Goal: Use online tool/utility: Utilize a website feature to perform a specific function

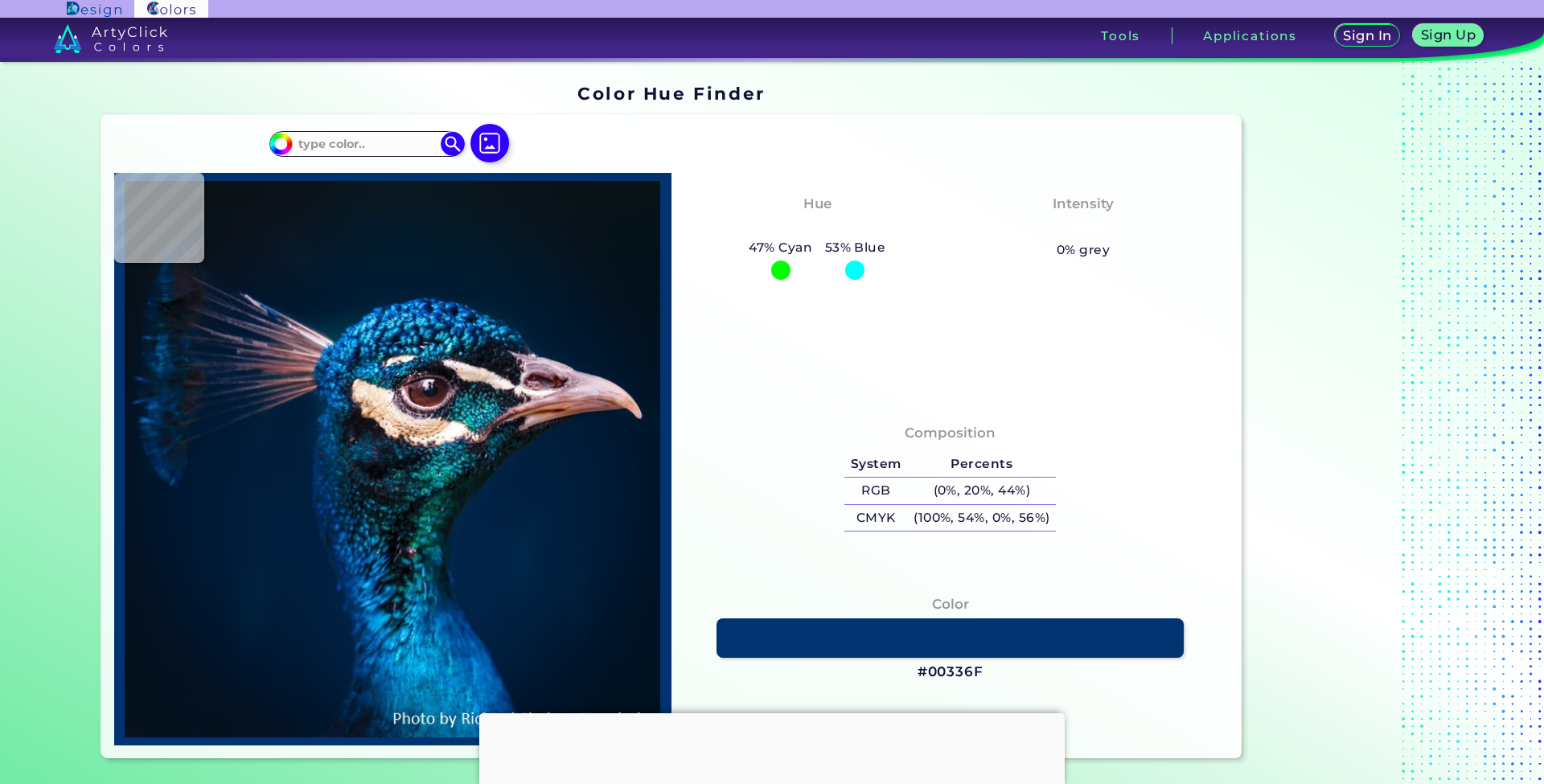
type input "#041117"
type input "#05121a"
type input "#05121A"
type input "#081319"
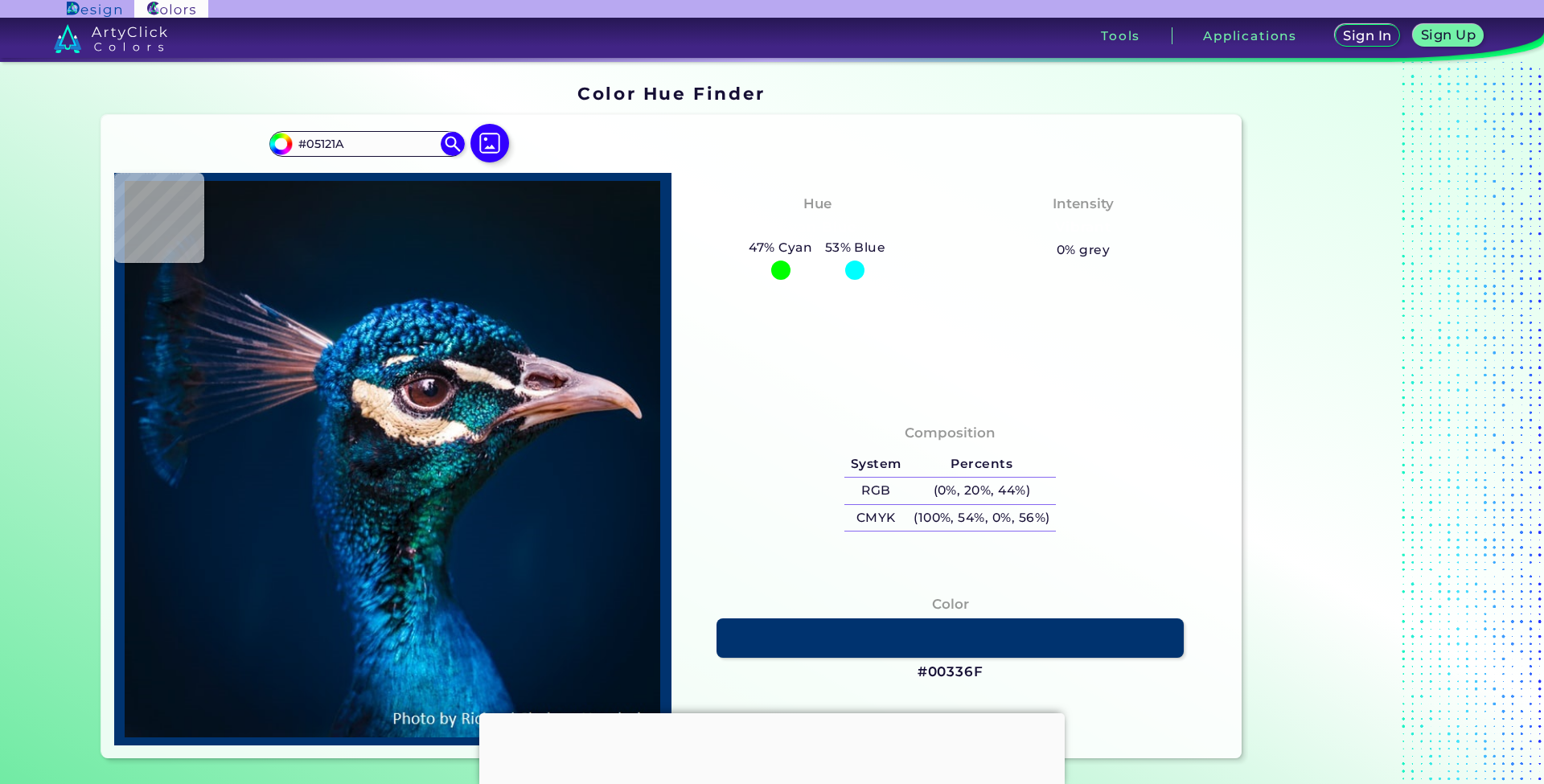
type input "#081319"
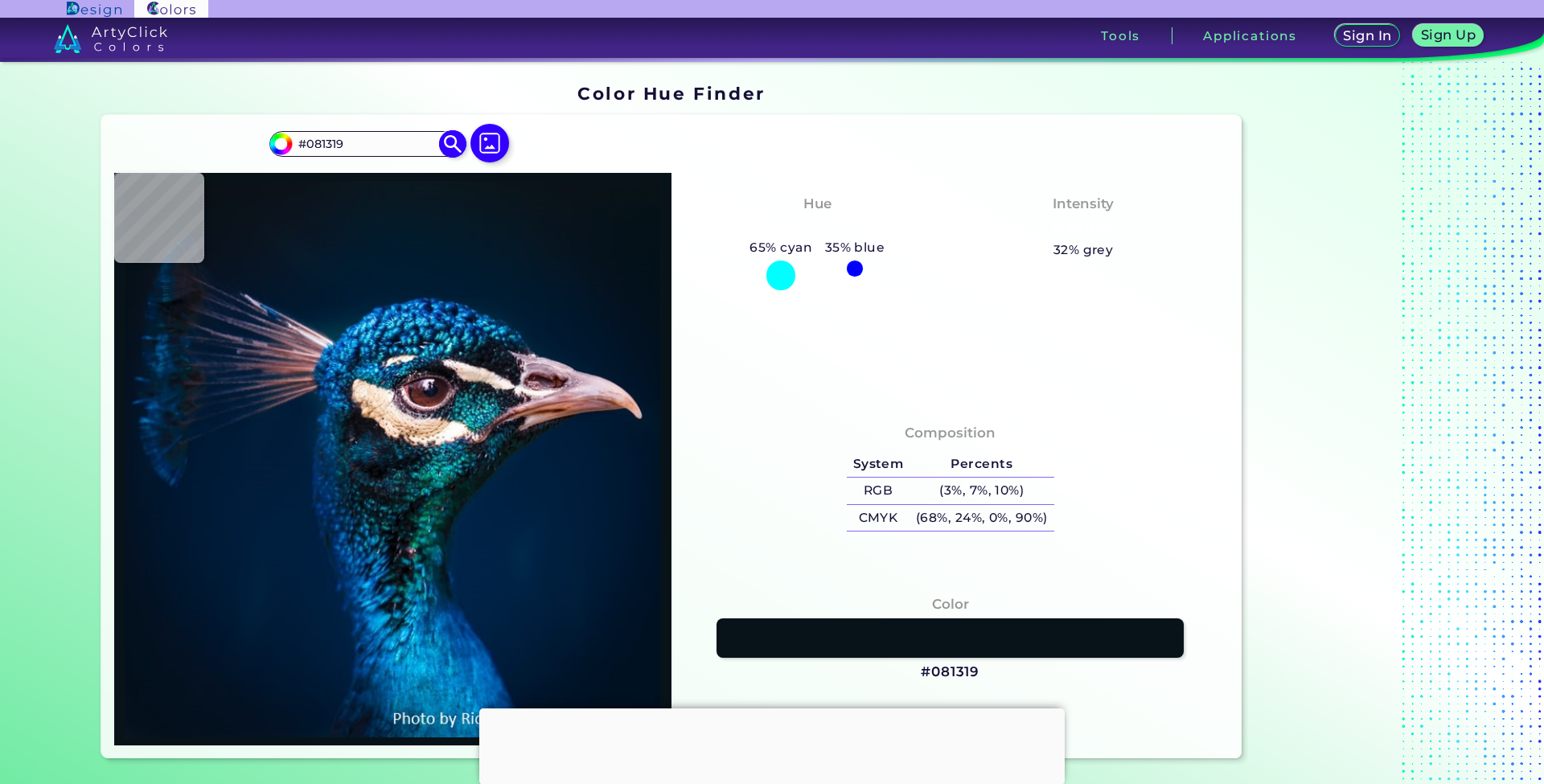
type input "#09141a"
type input "#09141A"
type input "#0a141d"
type input "#0A141D"
type input "#0a1920"
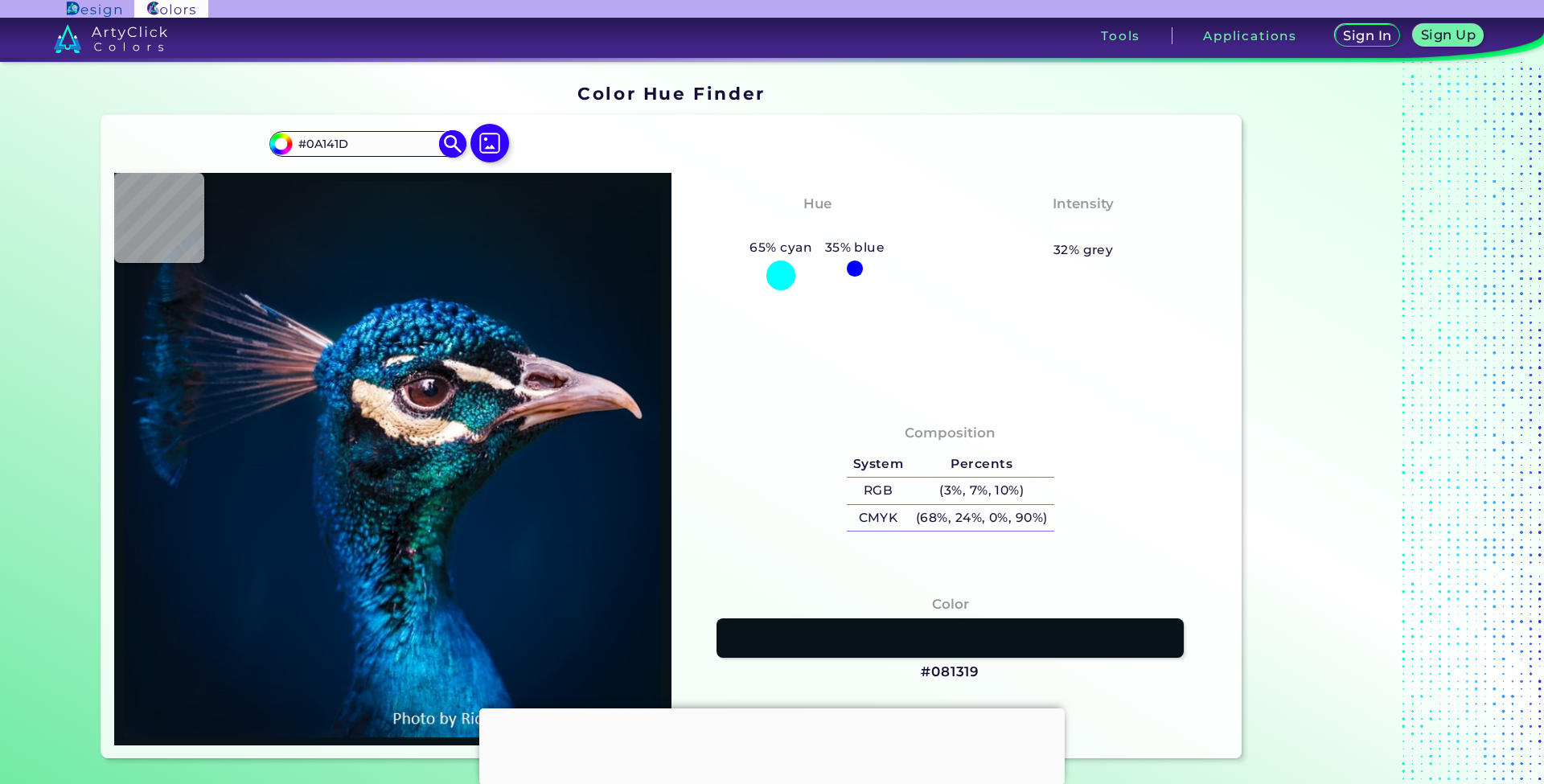
type input "#0A1920"
type input "#091217"
type input "#001528"
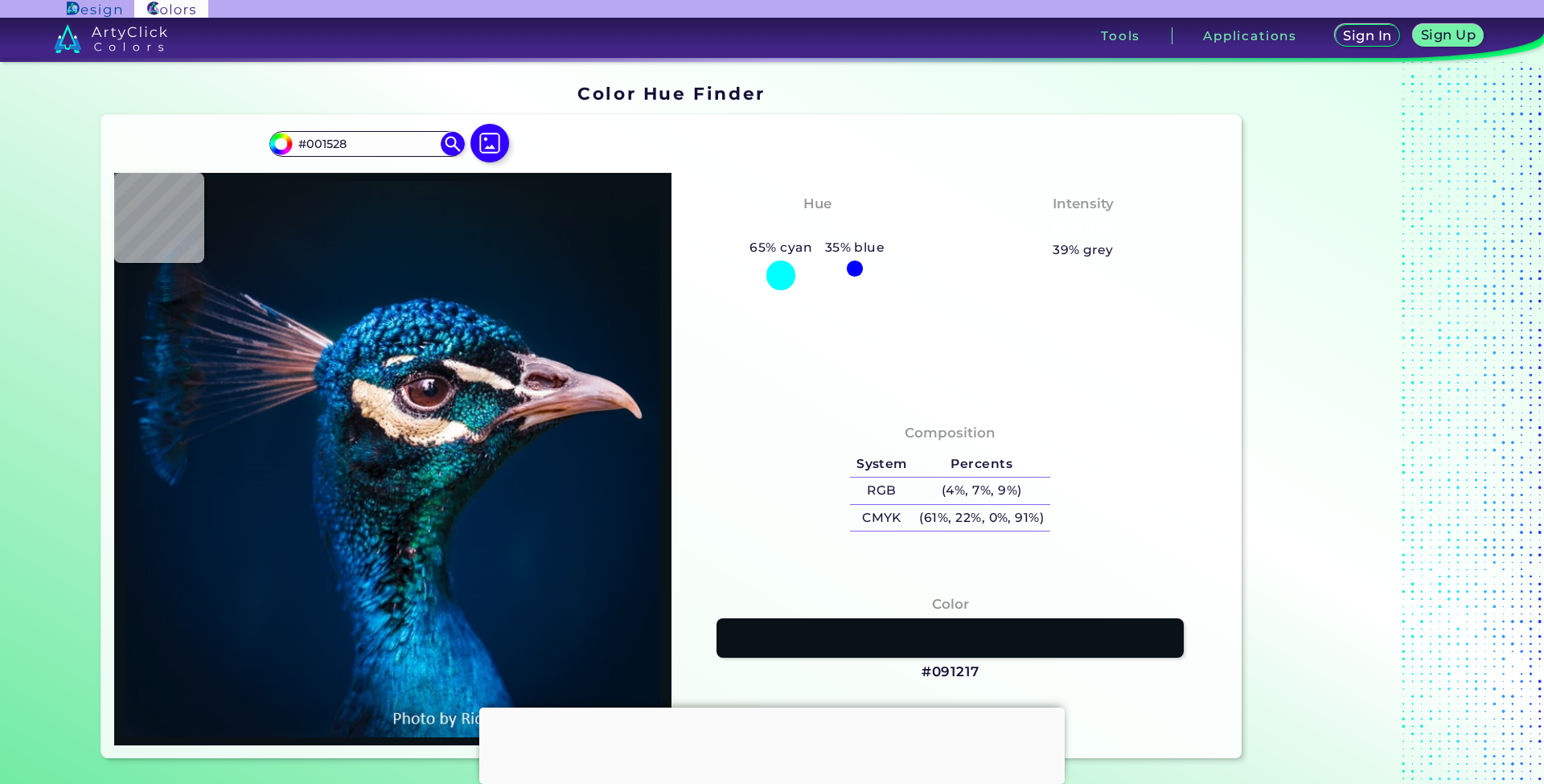
type input "#01172e"
type input "#01172E"
type input "#73403e"
type input "#73403E"
type input "#021c33"
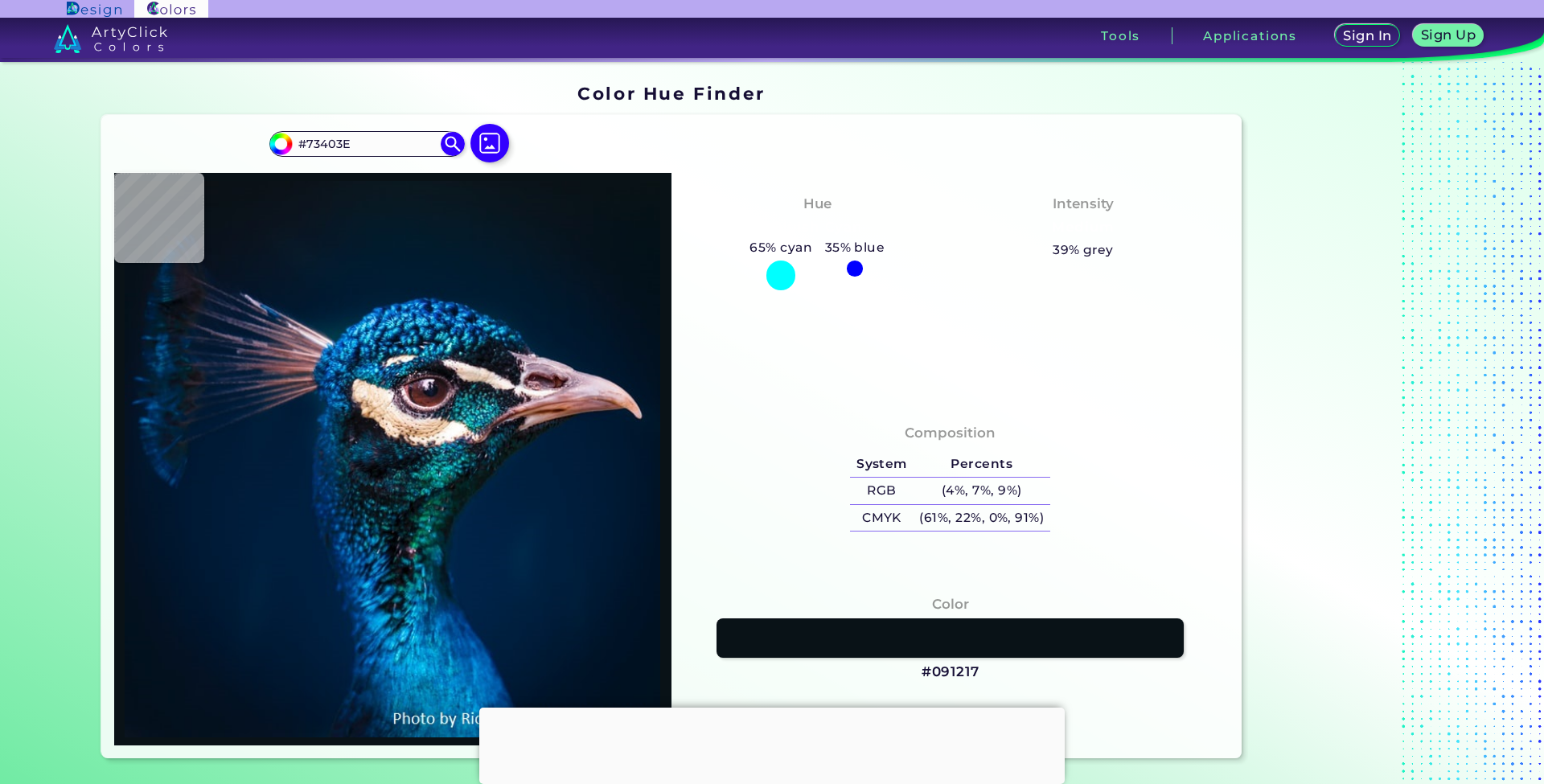
type input "#021C33"
type input "#001830"
type input "#00172b"
type input "#00172B"
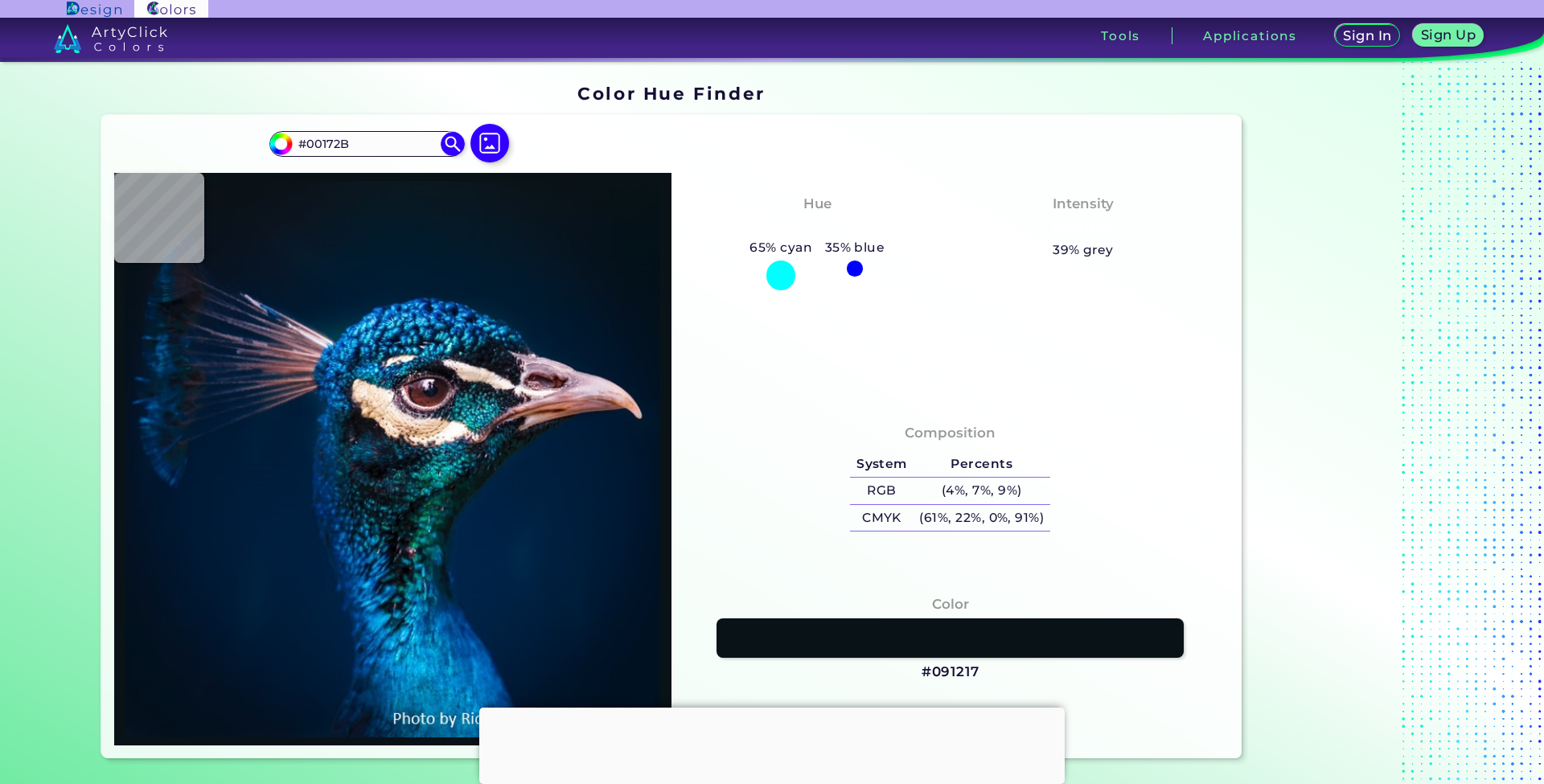
type input "#031627"
type input "#051524"
type input "#041421"
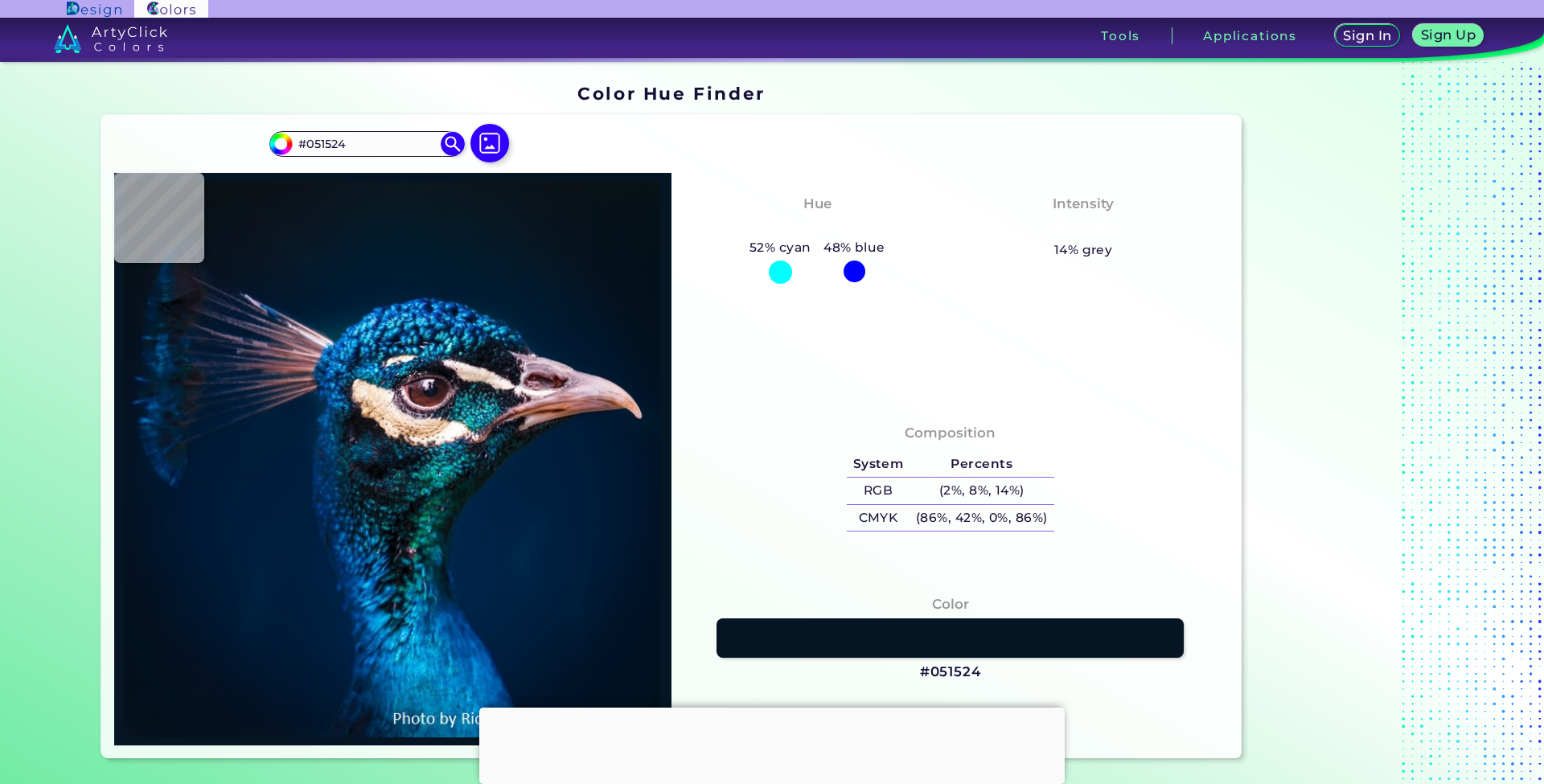
type input "#041421"
type input "#06121e"
type input "#06121E"
type input "#08121c"
type input "#08121C"
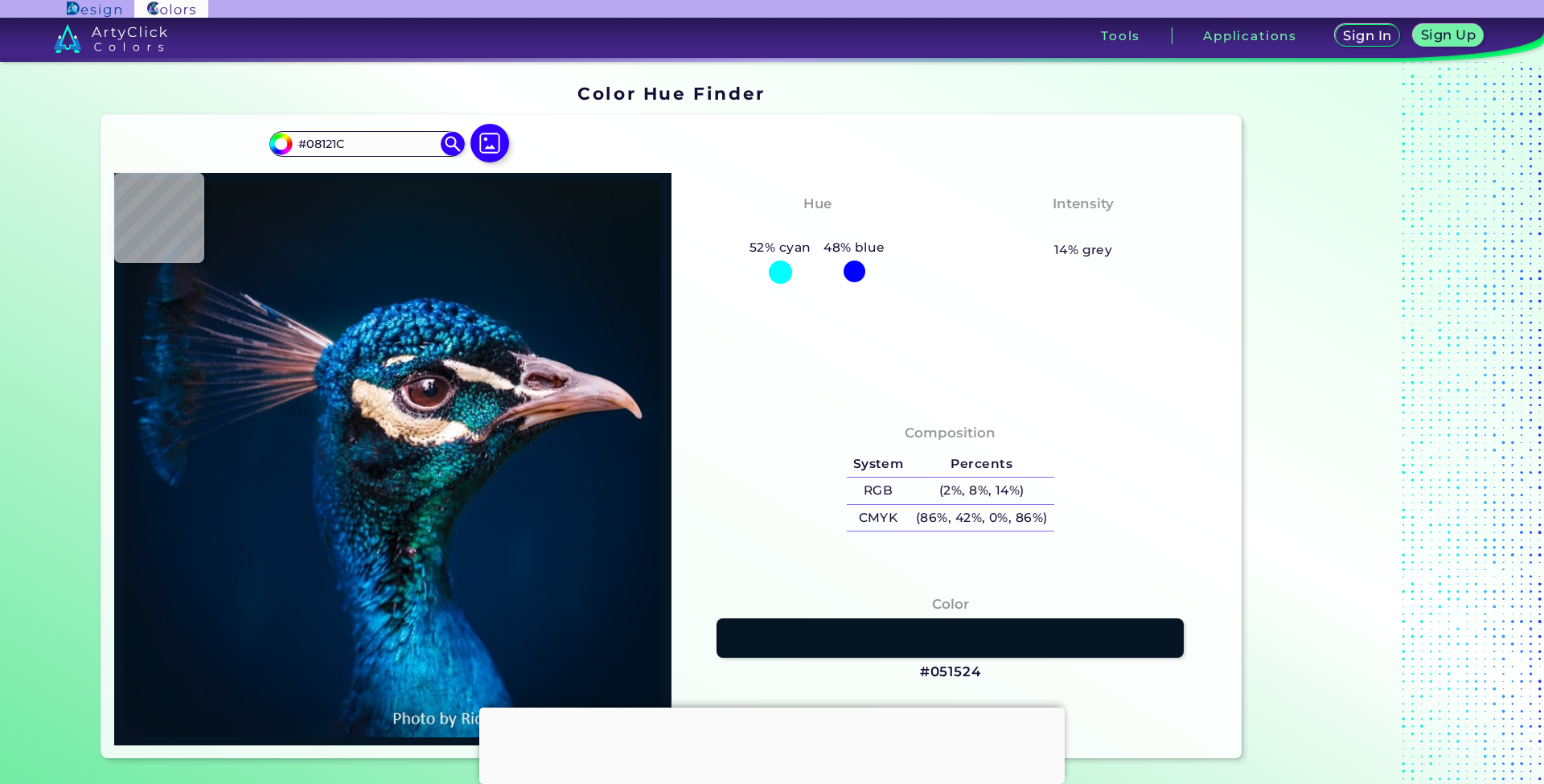
type input "#081319"
type input "#051218"
type input "#071218"
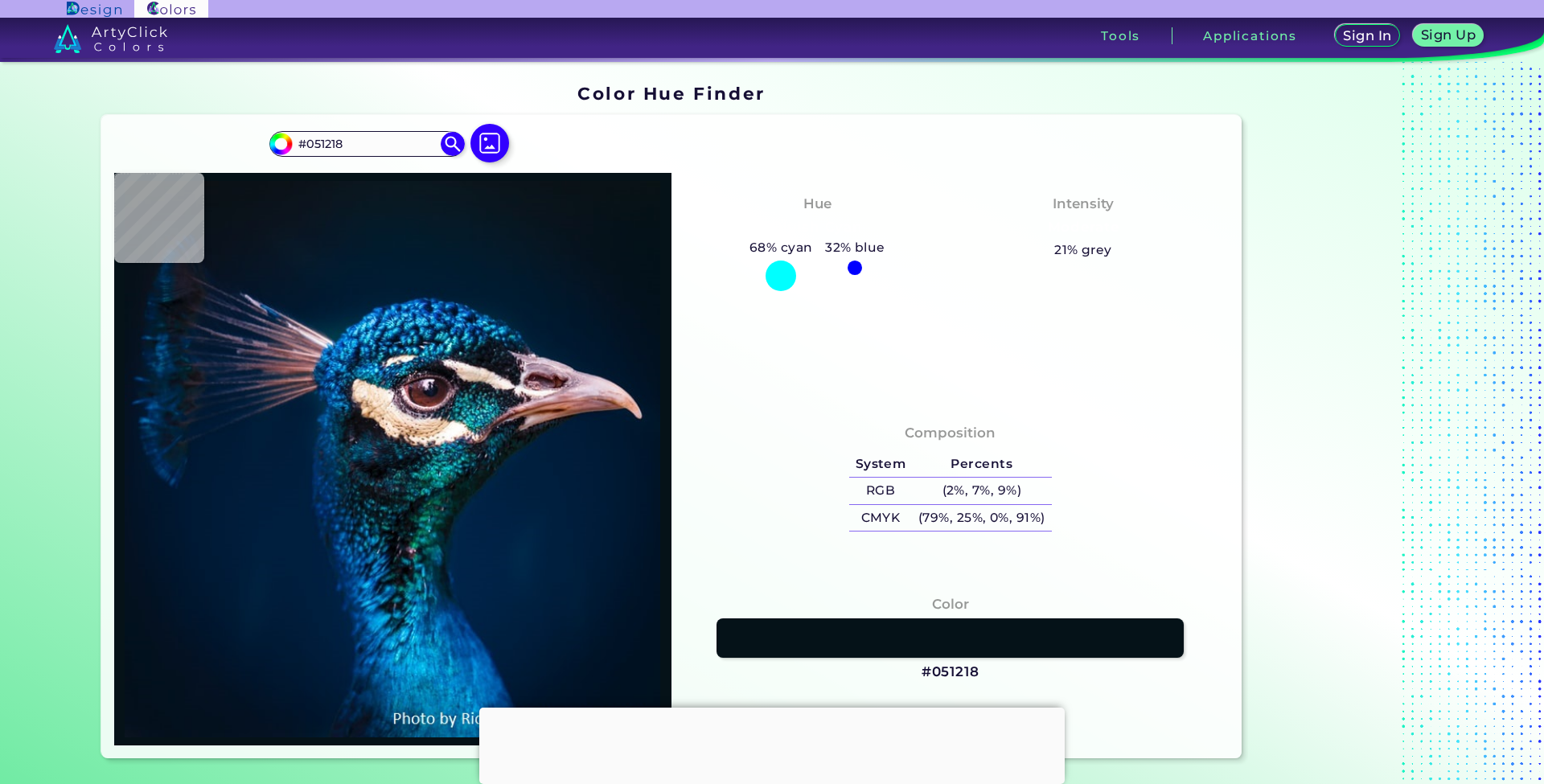
type input "#071218"
type input "#06121b"
type input "#06121B"
type input "#05121a"
type input "#05121A"
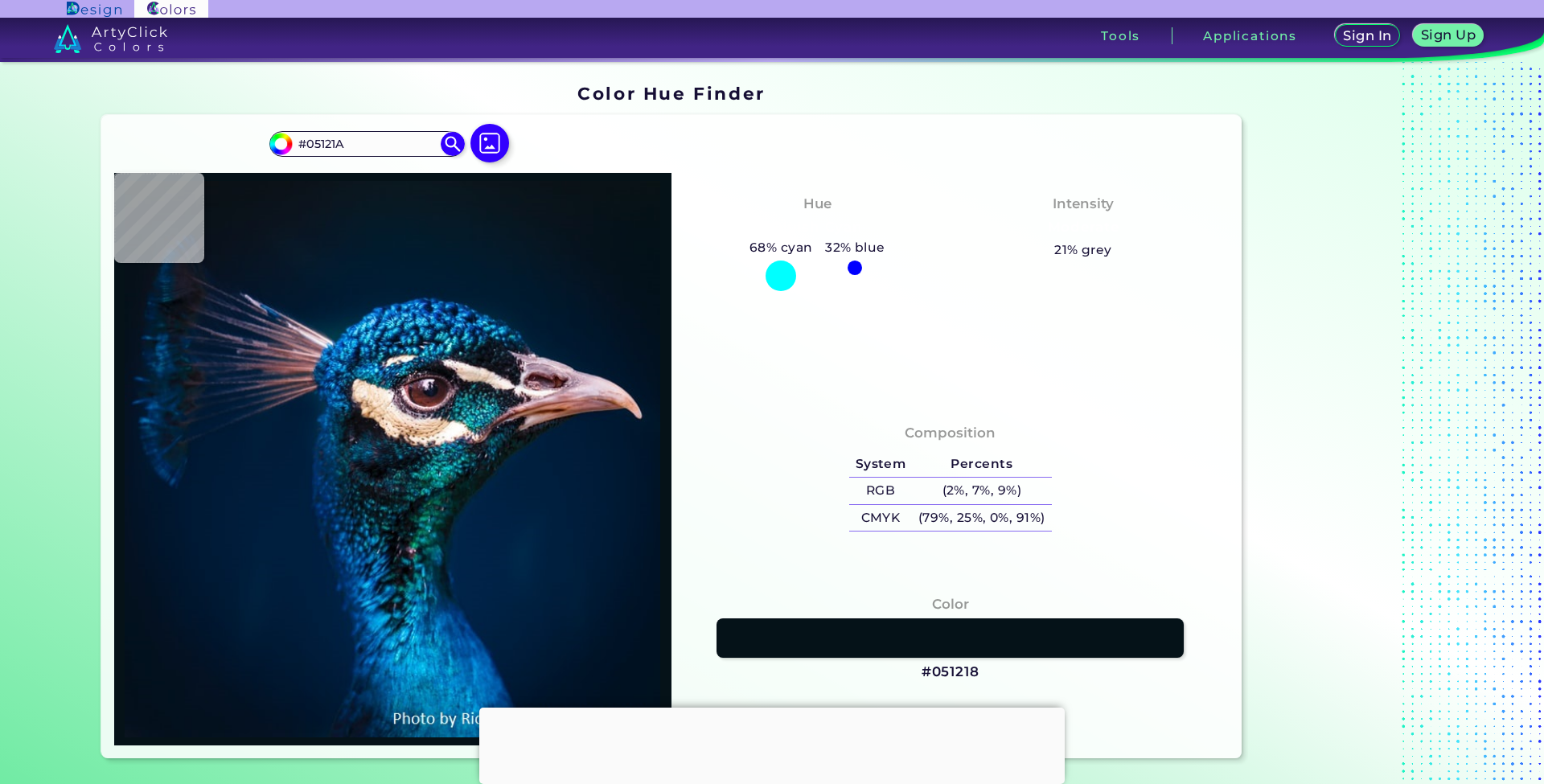
type input "#05121b"
type input "#05121B"
type input "#04121e"
type input "#04121E"
type input "#051320"
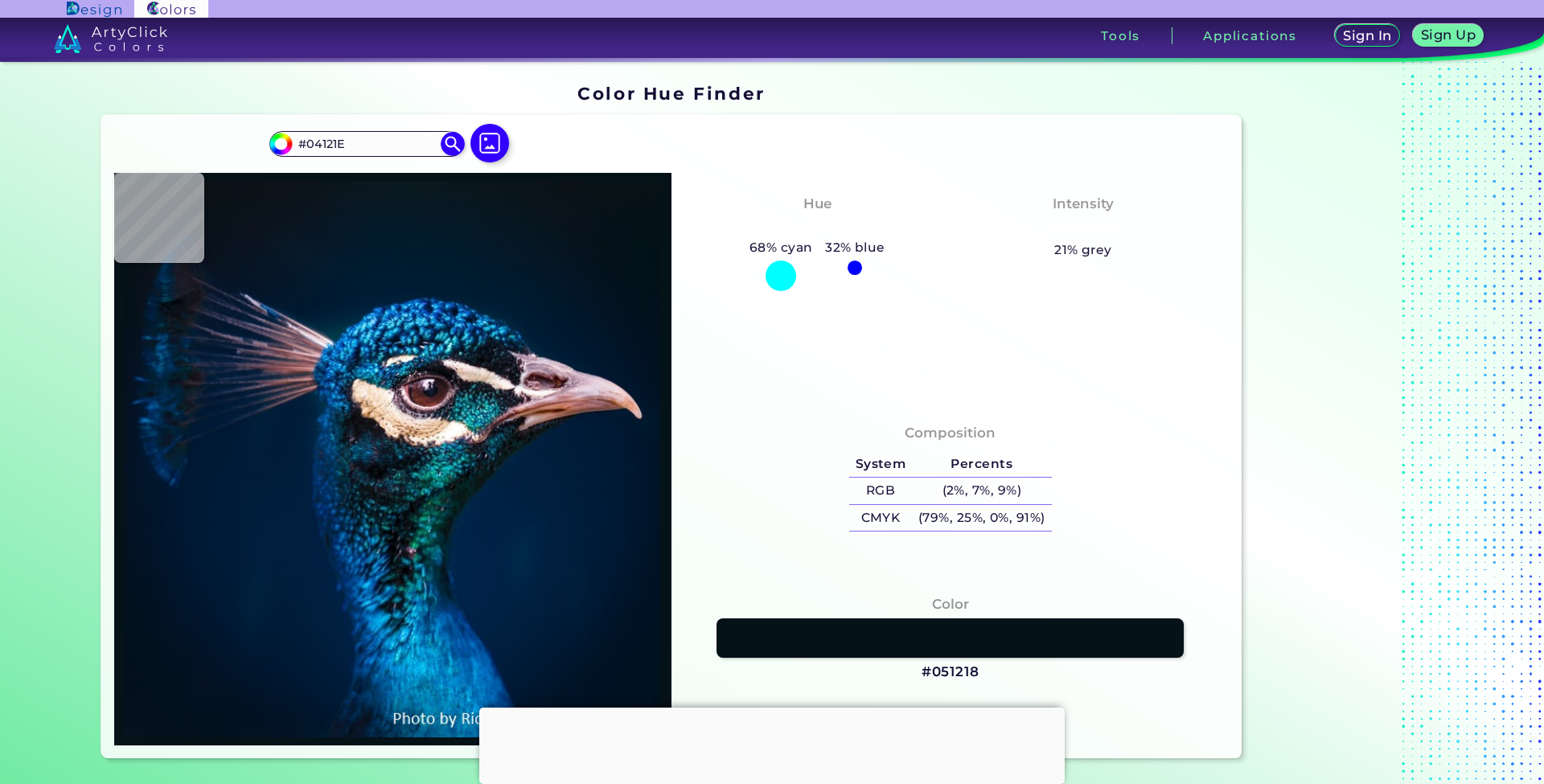
type input "#051320"
type input "#05111d"
type input "#05111D"
type input "#08121c"
type input "#08121C"
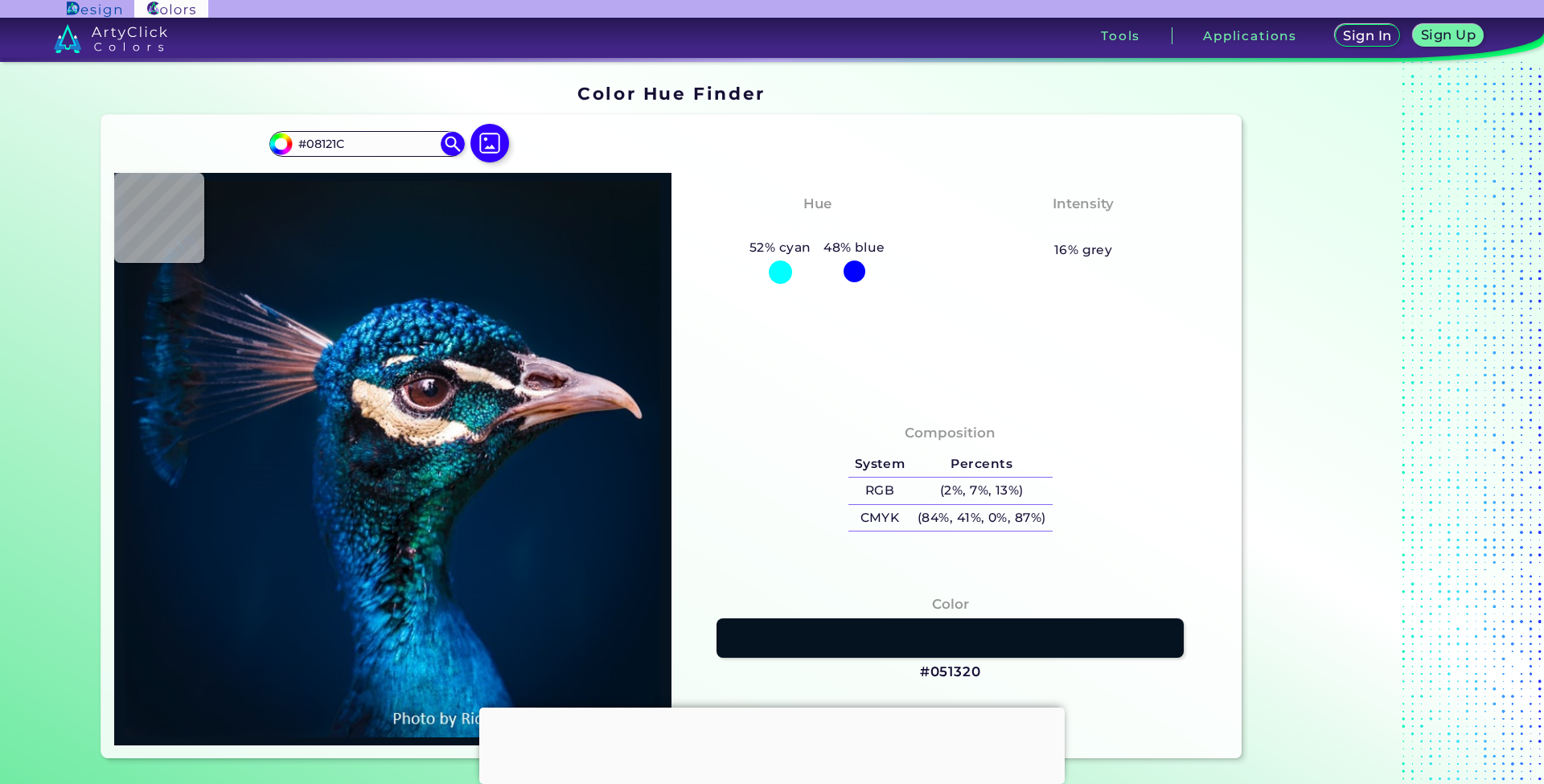
type input "#081319"
